Goal: Find specific page/section: Find specific page/section

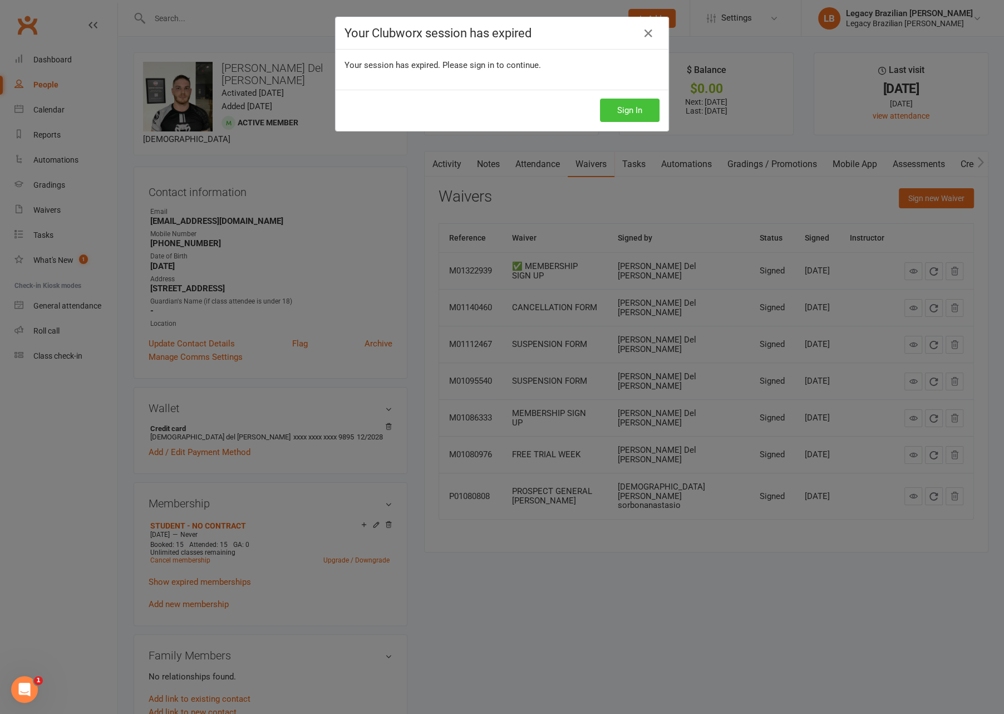
click at [615, 99] on button "Sign In" at bounding box center [630, 110] width 60 height 23
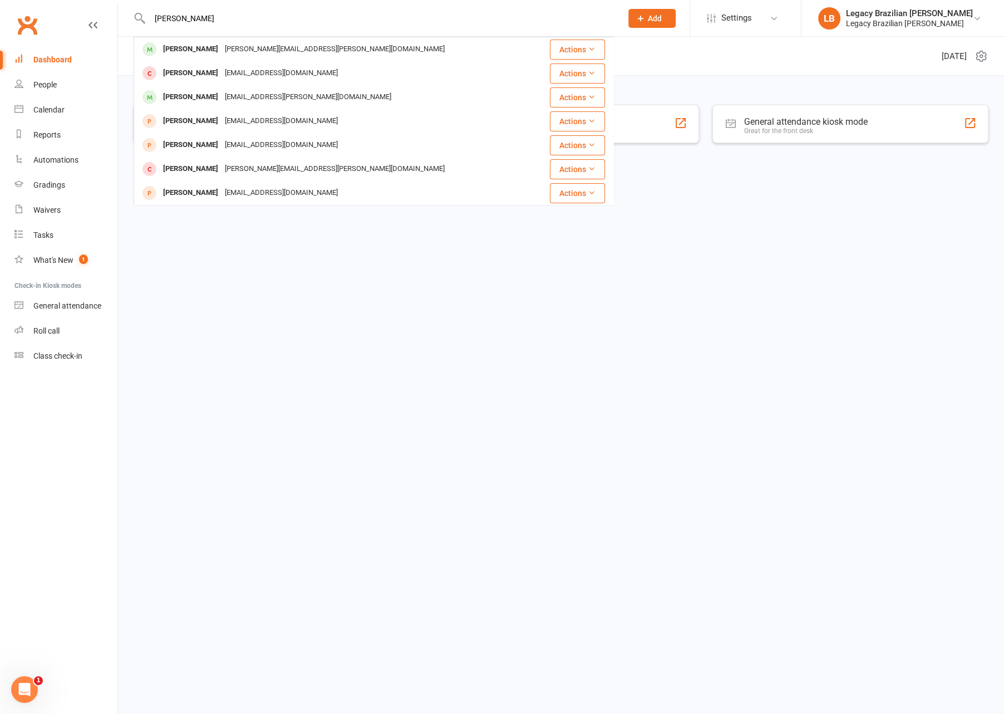
type input "[PERSON_NAME]"
click at [224, 50] on div "[PERSON_NAME][EMAIL_ADDRESS][PERSON_NAME][DOMAIN_NAME]" at bounding box center [335, 49] width 227 height 16
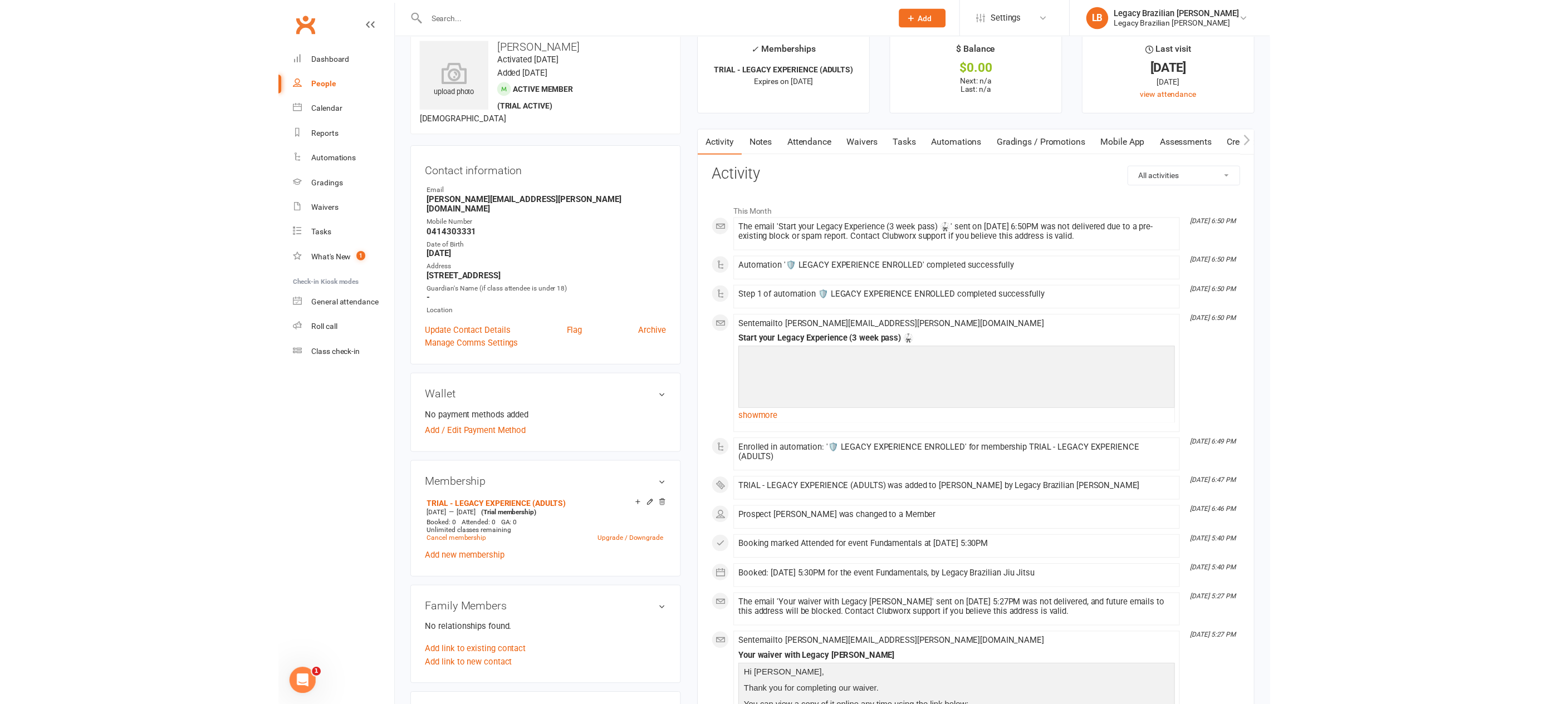
scroll to position [18, 0]
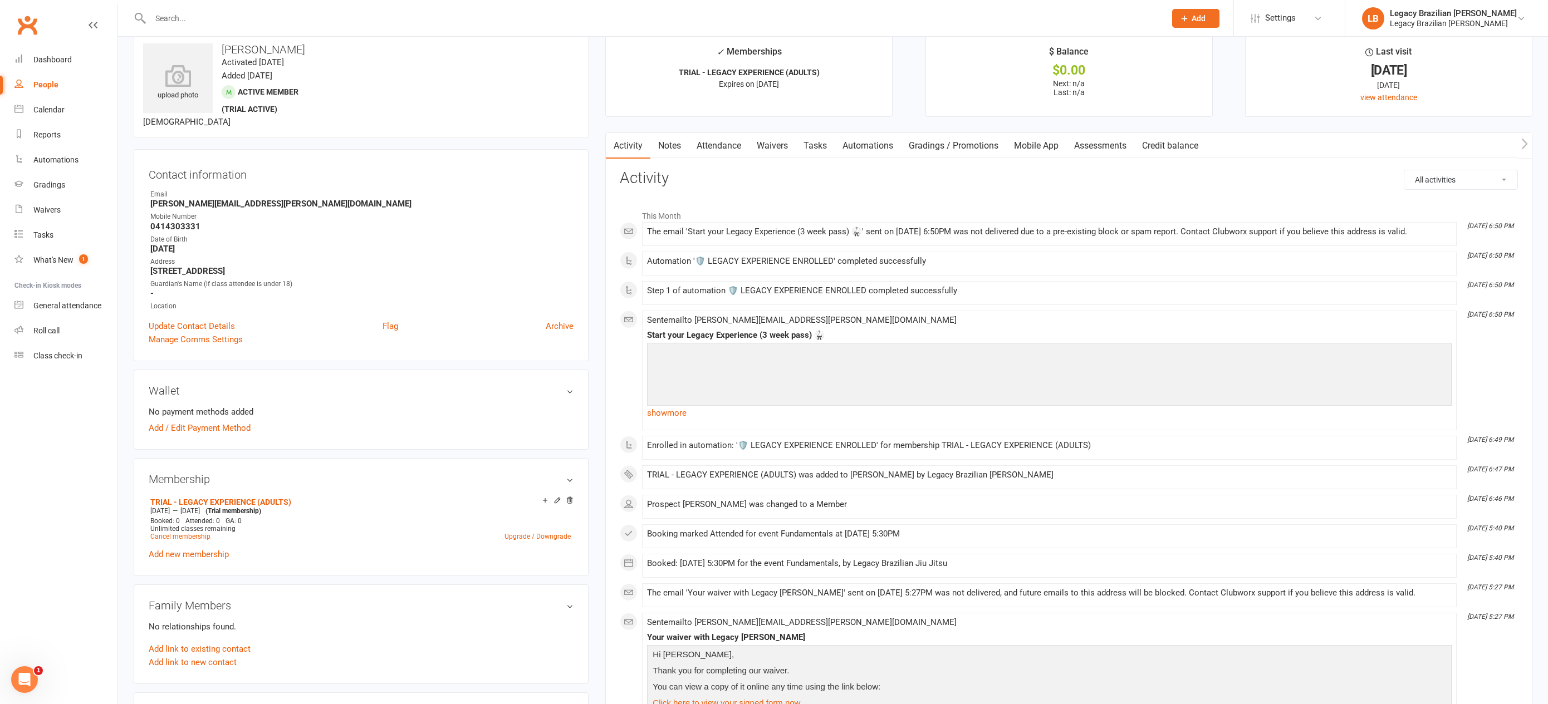
click at [240, 21] on input "text" at bounding box center [652, 19] width 1010 height 16
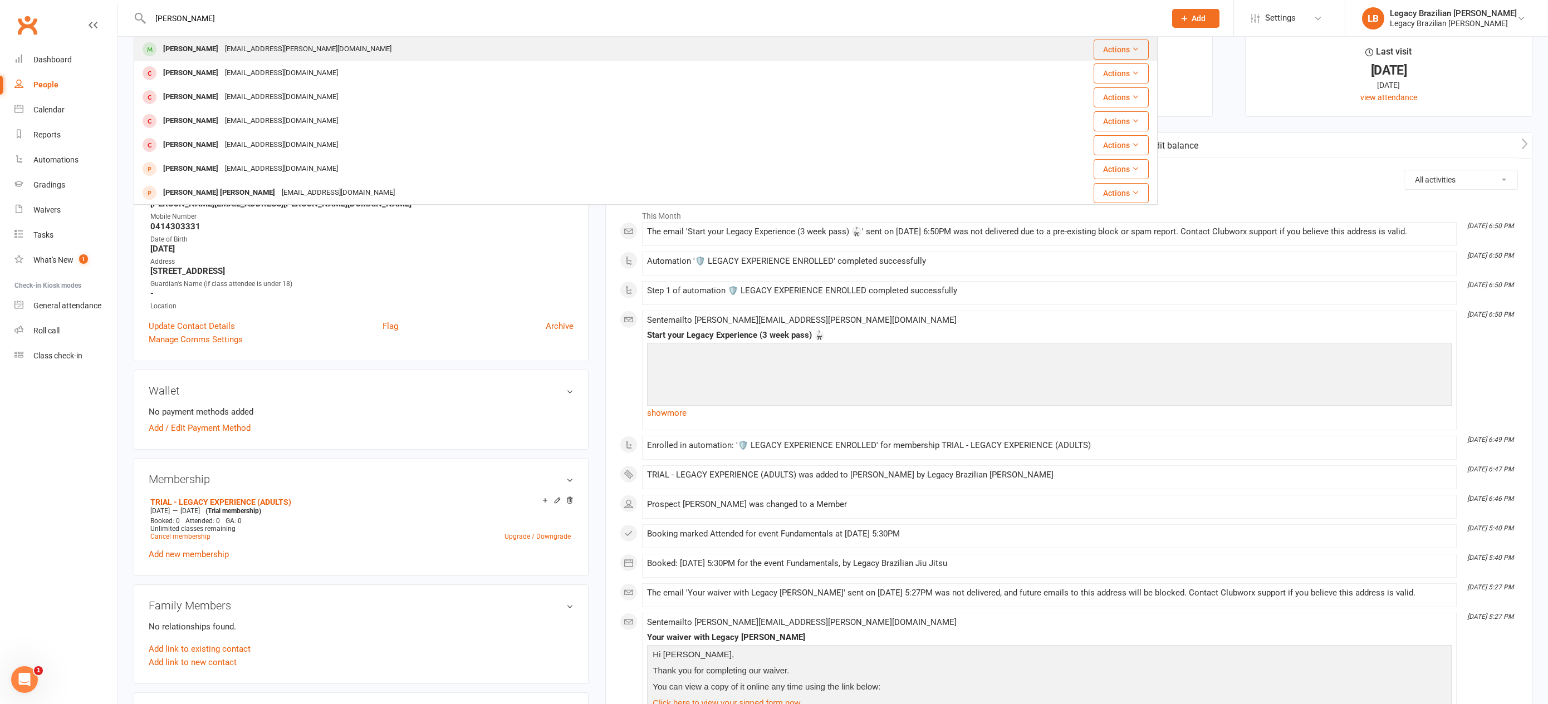
type input "[PERSON_NAME]"
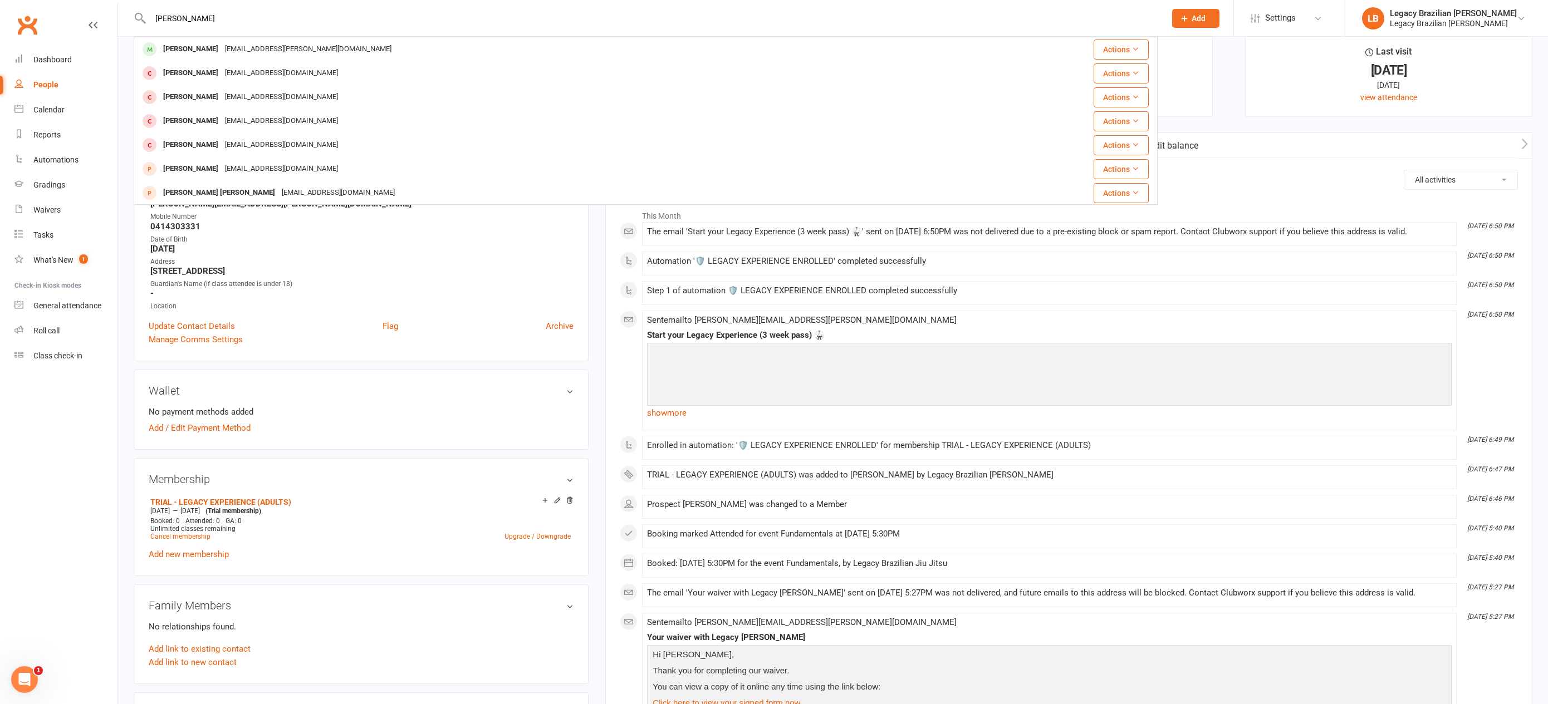
drag, startPoint x: 240, startPoint y: 40, endPoint x: 240, endPoint y: 34, distance: 5.6
click at [240, 38] on div "[PERSON_NAME] [PERSON_NAME][EMAIL_ADDRESS][PERSON_NAME][DOMAIN_NAME]" at bounding box center [571, 49] width 872 height 23
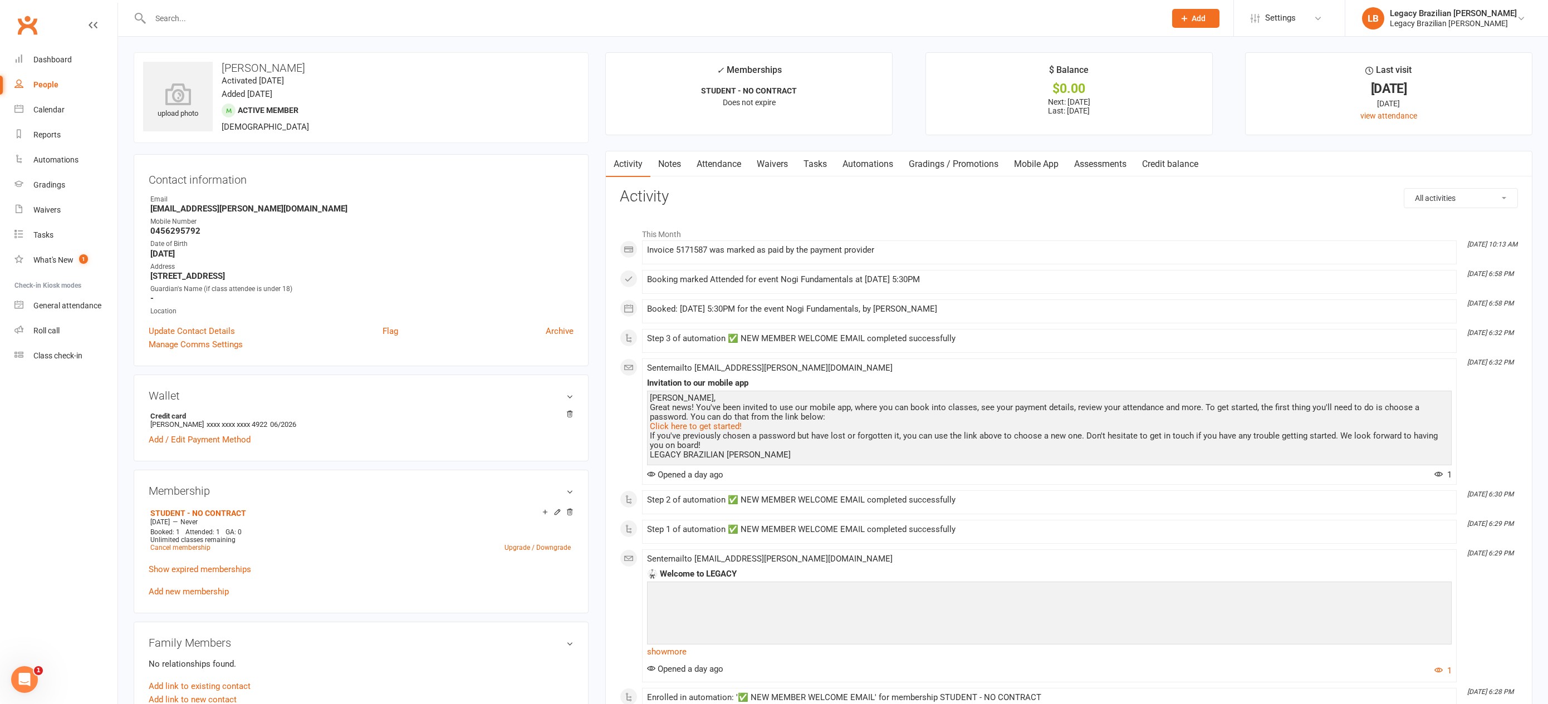
click at [240, 19] on input "text" at bounding box center [652, 19] width 1010 height 16
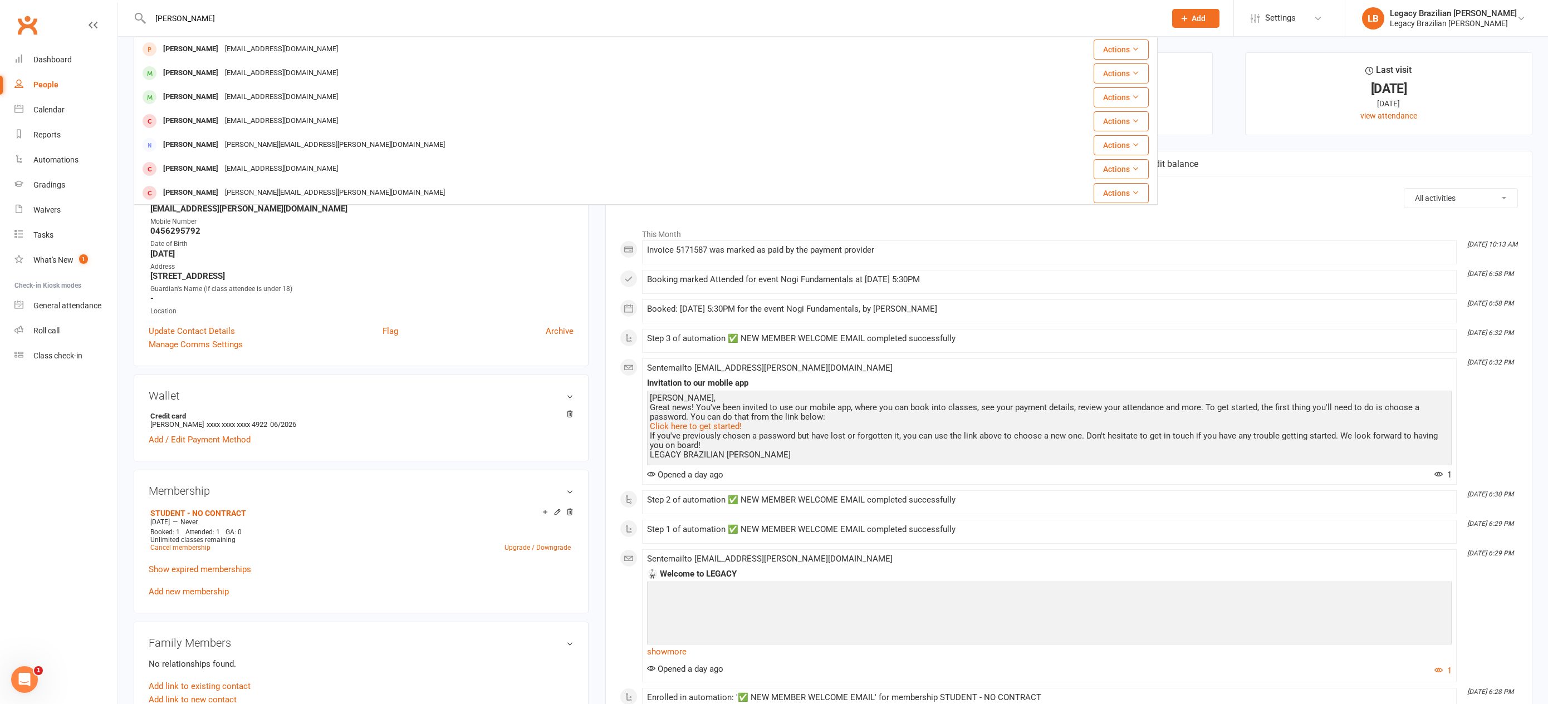
click at [277, 23] on input "[PERSON_NAME]" at bounding box center [652, 19] width 1010 height 16
type input "[PERSON_NAME]"
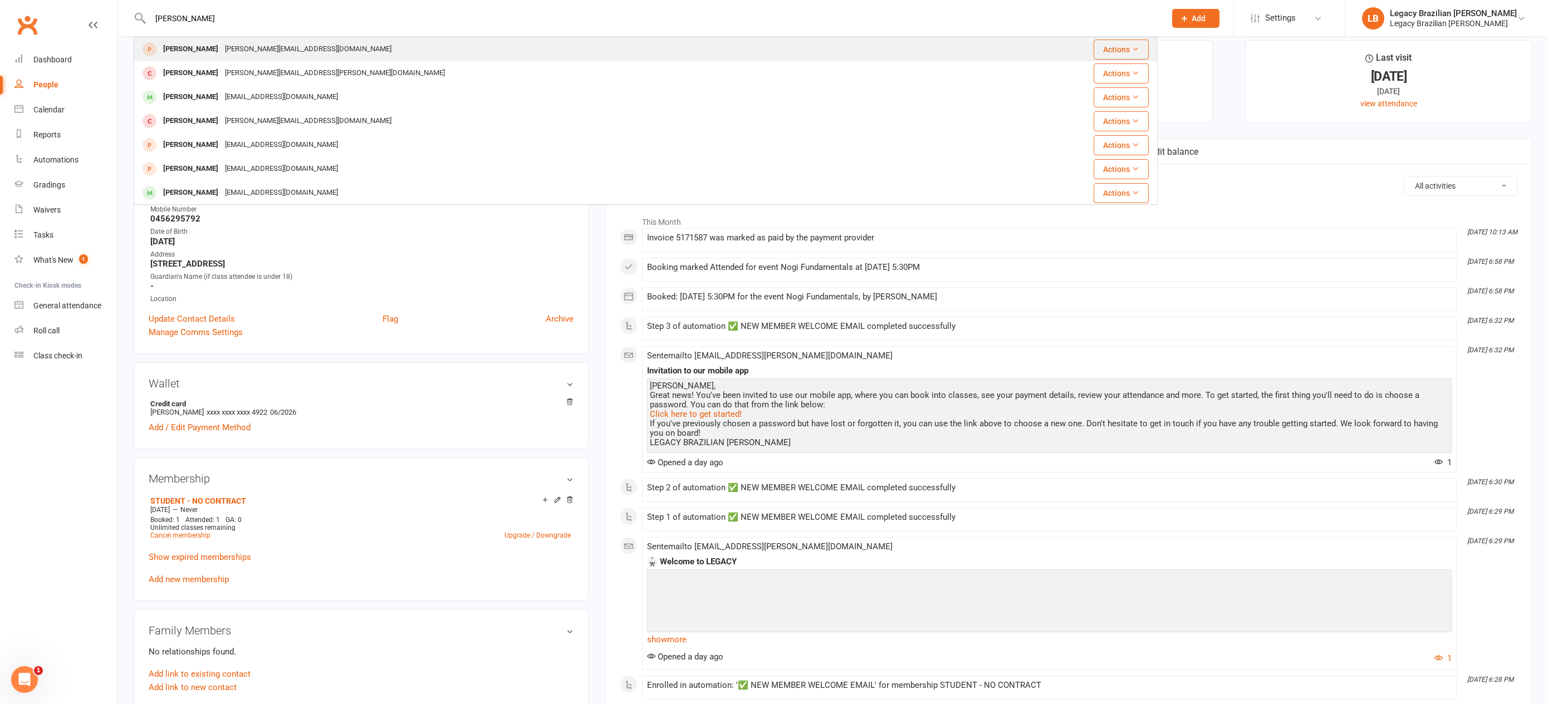
click at [246, 54] on div "[PERSON_NAME][EMAIL_ADDRESS][DOMAIN_NAME]" at bounding box center [308, 49] width 173 height 16
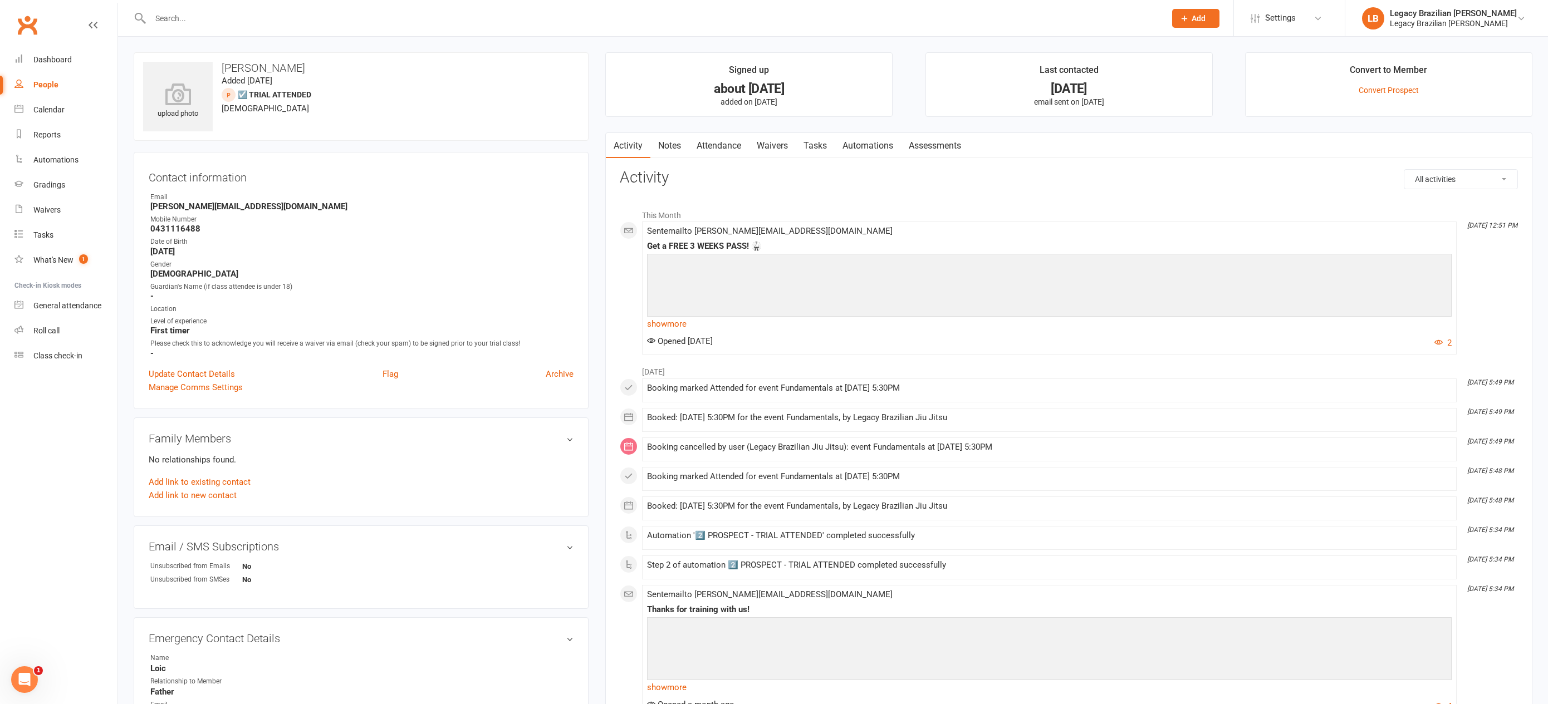
click at [270, 21] on input "text" at bounding box center [652, 19] width 1010 height 16
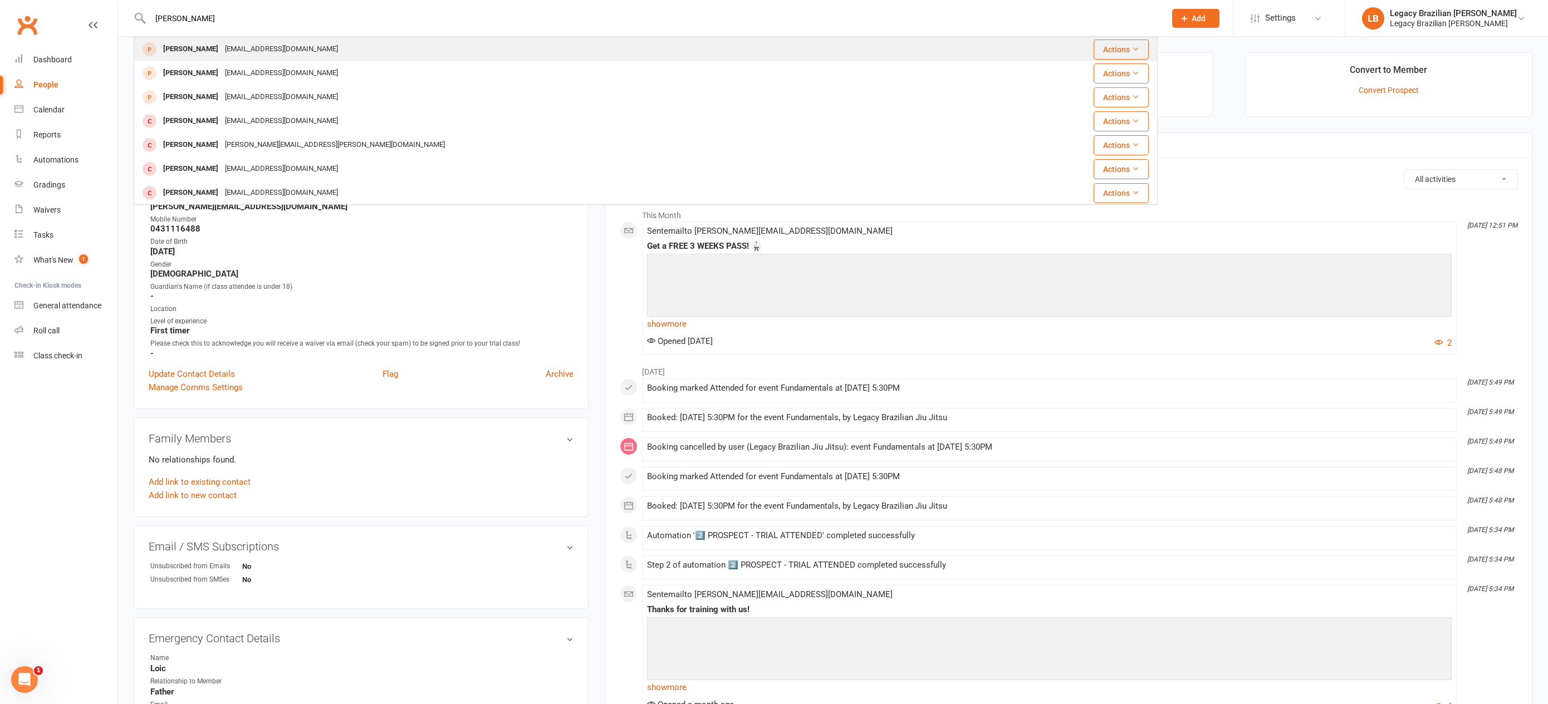
type input "[PERSON_NAME]"
click at [272, 40] on div "[PERSON_NAME] [EMAIL_ADDRESS][DOMAIN_NAME]" at bounding box center [560, 49] width 851 height 23
